Goal: Information Seeking & Learning: Learn about a topic

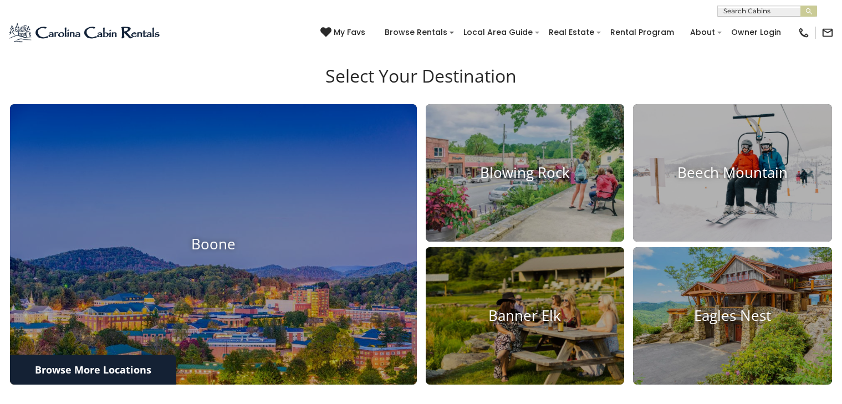
scroll to position [405, 0]
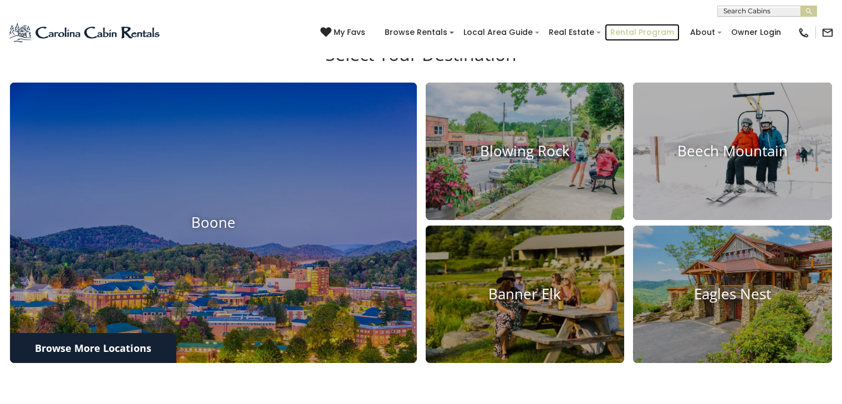
click at [609, 29] on link "Rental Program" at bounding box center [642, 32] width 75 height 17
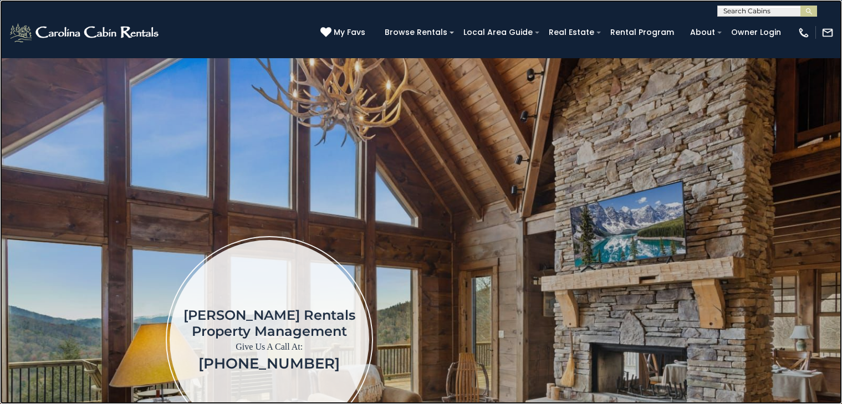
click at [45, 19] on link at bounding box center [421, 202] width 842 height 404
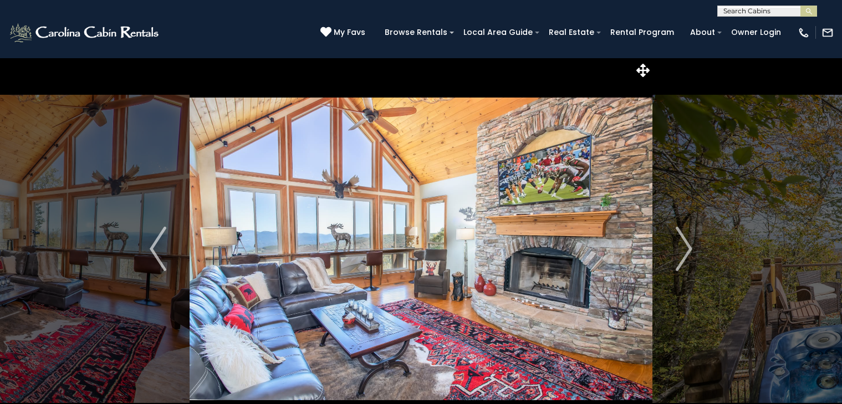
scroll to position [3, 0]
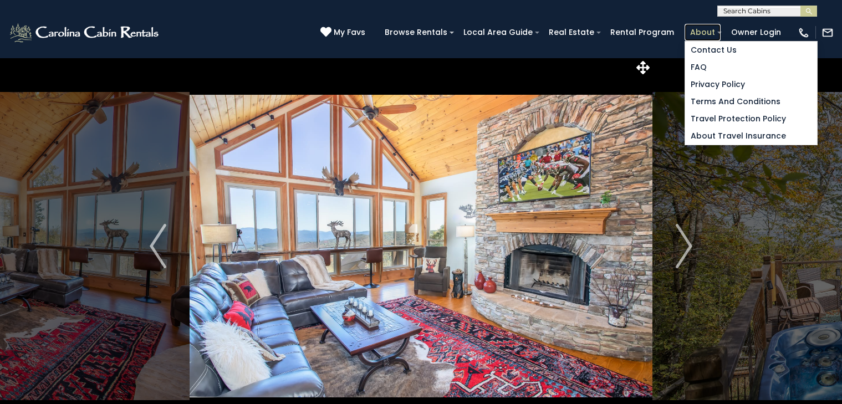
click at [690, 28] on link "About" at bounding box center [703, 32] width 36 height 17
